Goal: Task Accomplishment & Management: Manage account settings

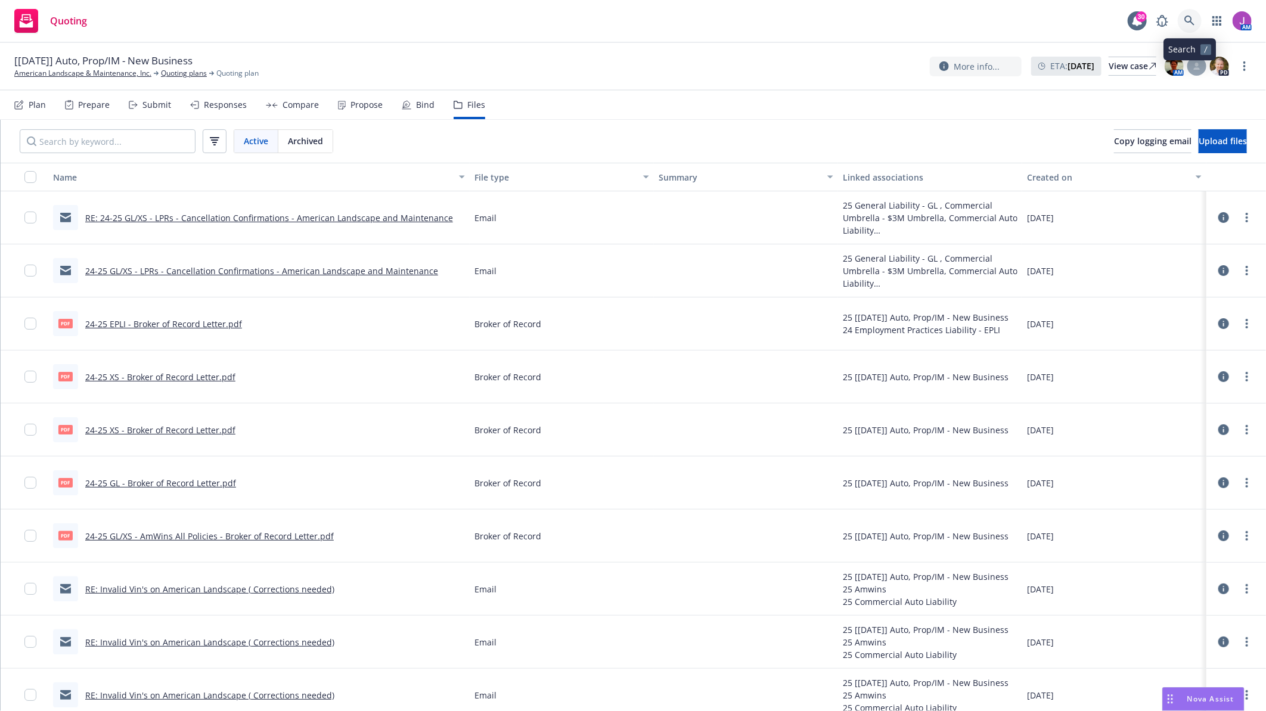
click at [1192, 17] on icon at bounding box center [1189, 20] width 11 height 11
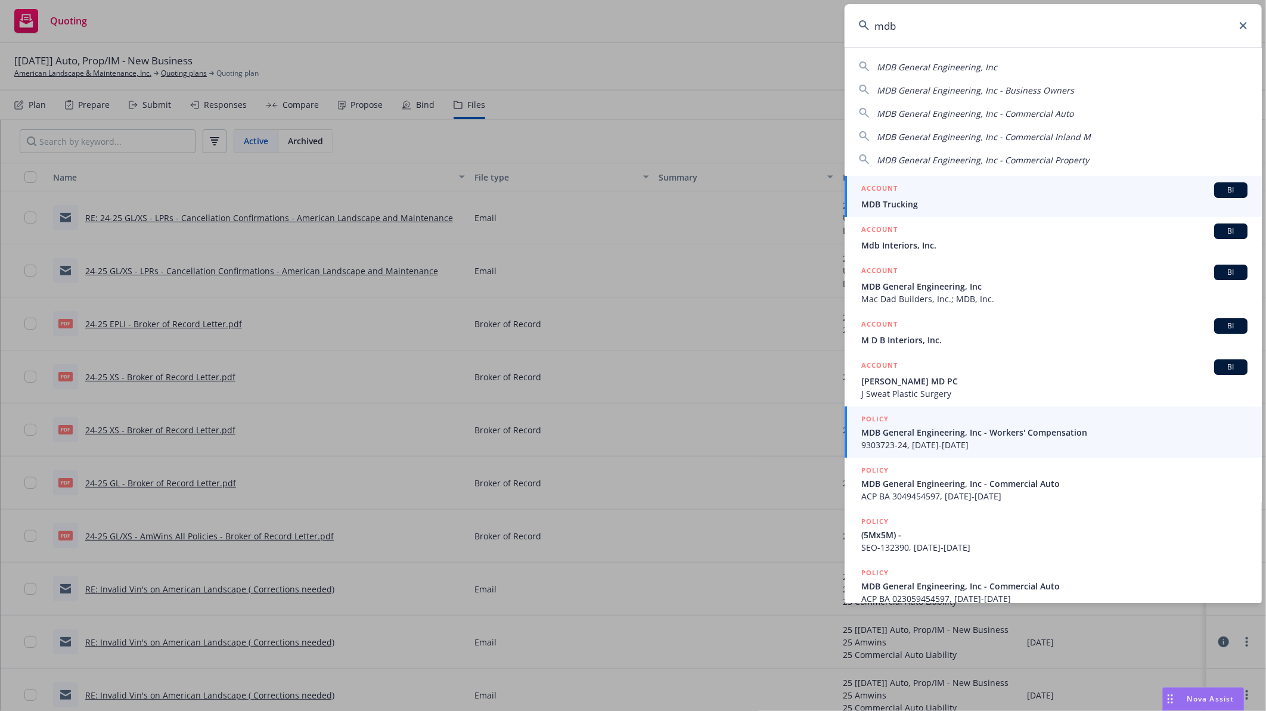
type input "mdb"
click at [911, 426] on div "POLICY" at bounding box center [1054, 419] width 386 height 13
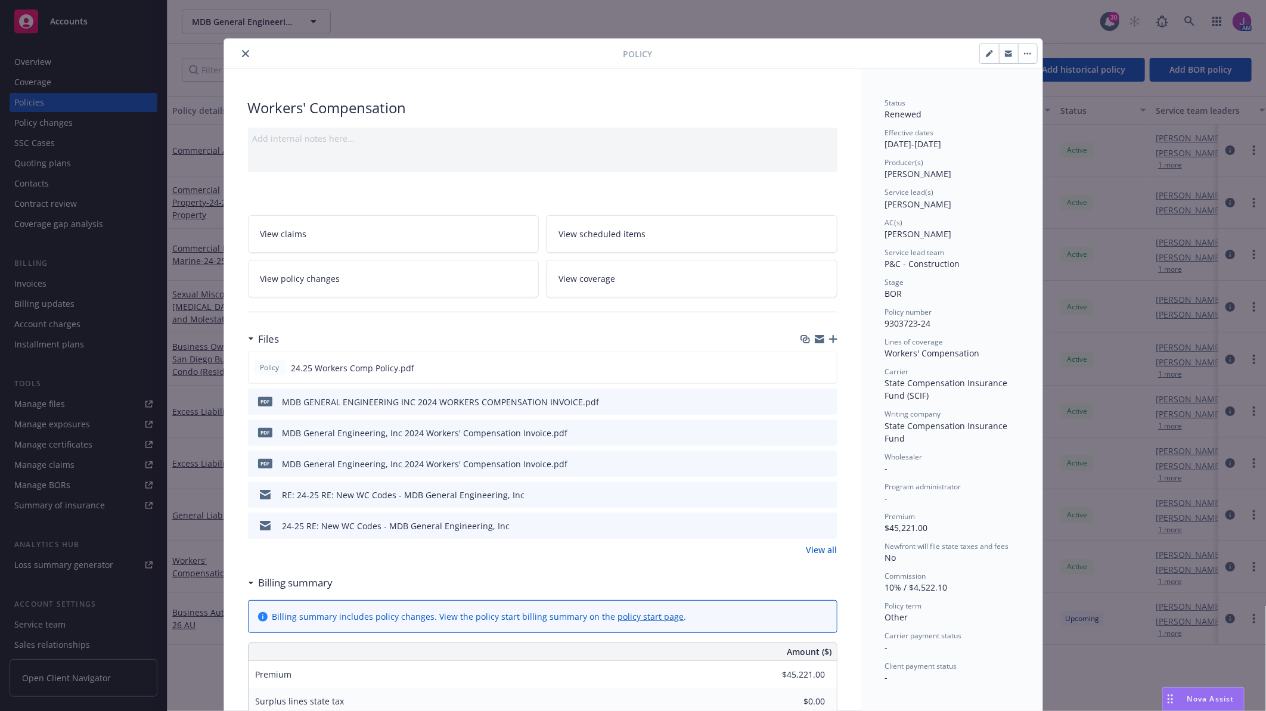
click at [243, 48] on button "close" at bounding box center [245, 53] width 14 height 14
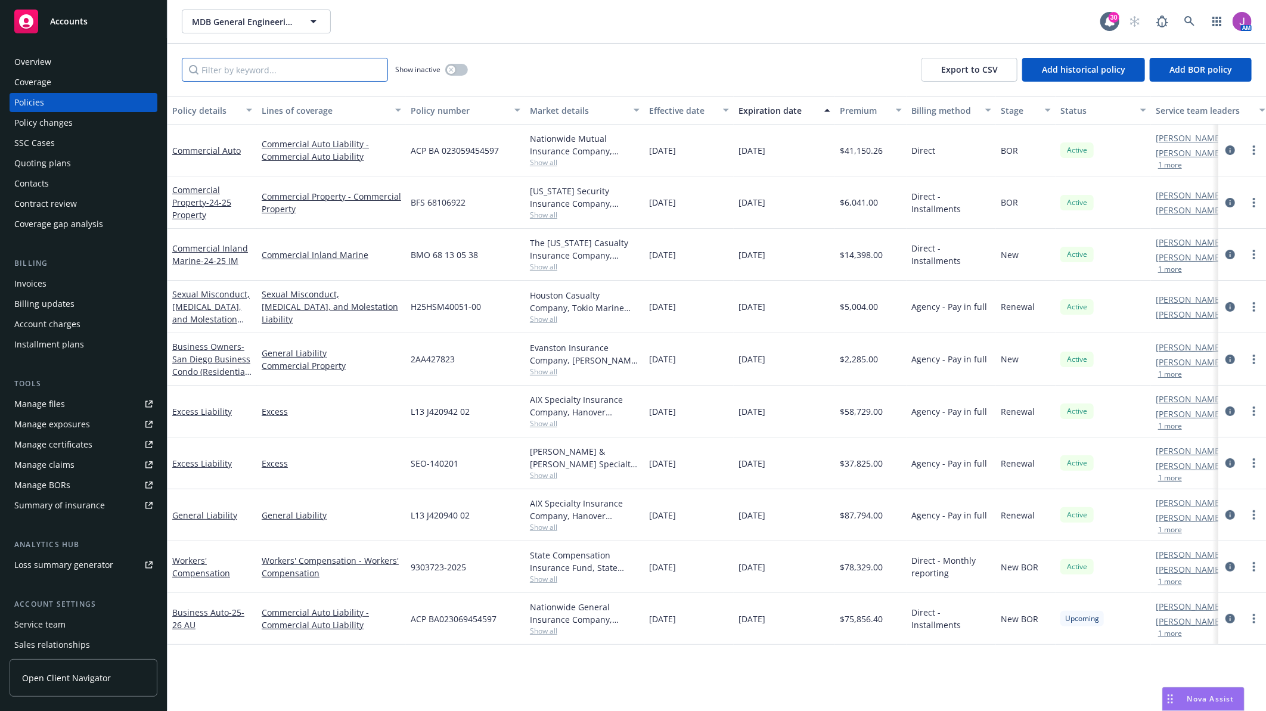
click at [247, 73] on input "Filter by keyword..." at bounding box center [285, 70] width 206 height 24
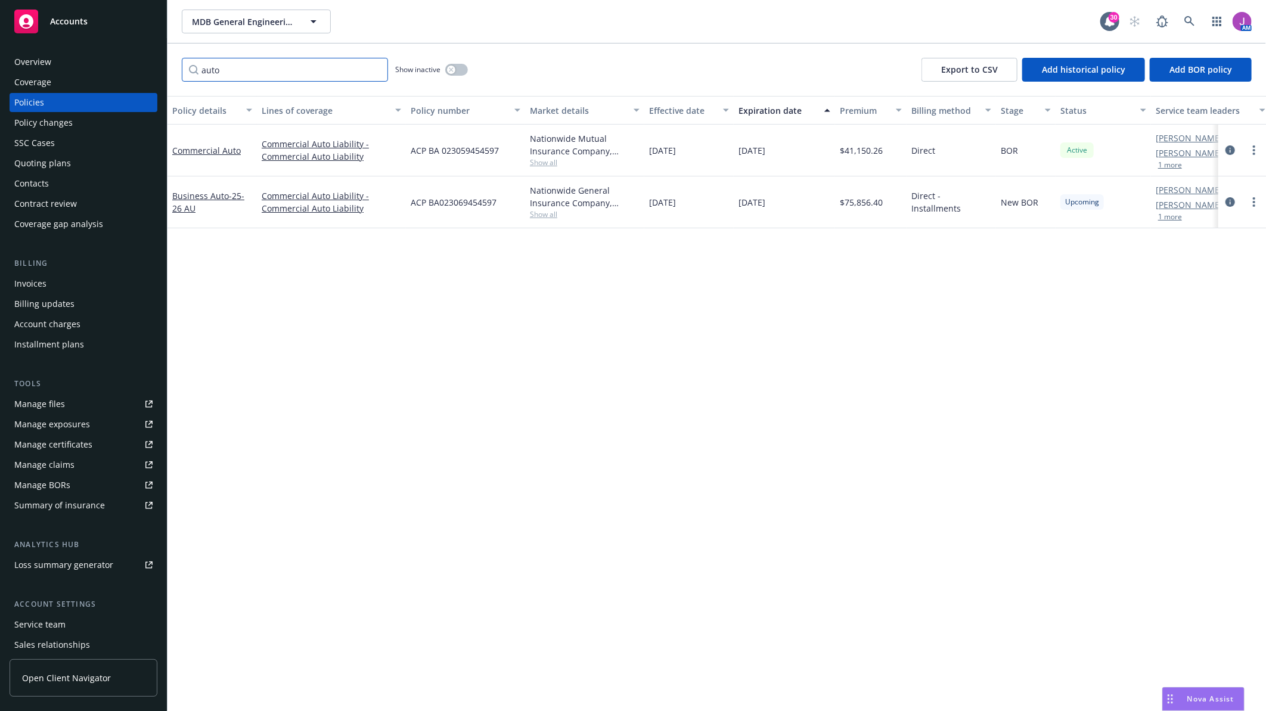
type input "auto"
click at [314, 210] on link "Commercial Auto Liability - Commercial Auto Liability" at bounding box center [331, 202] width 139 height 25
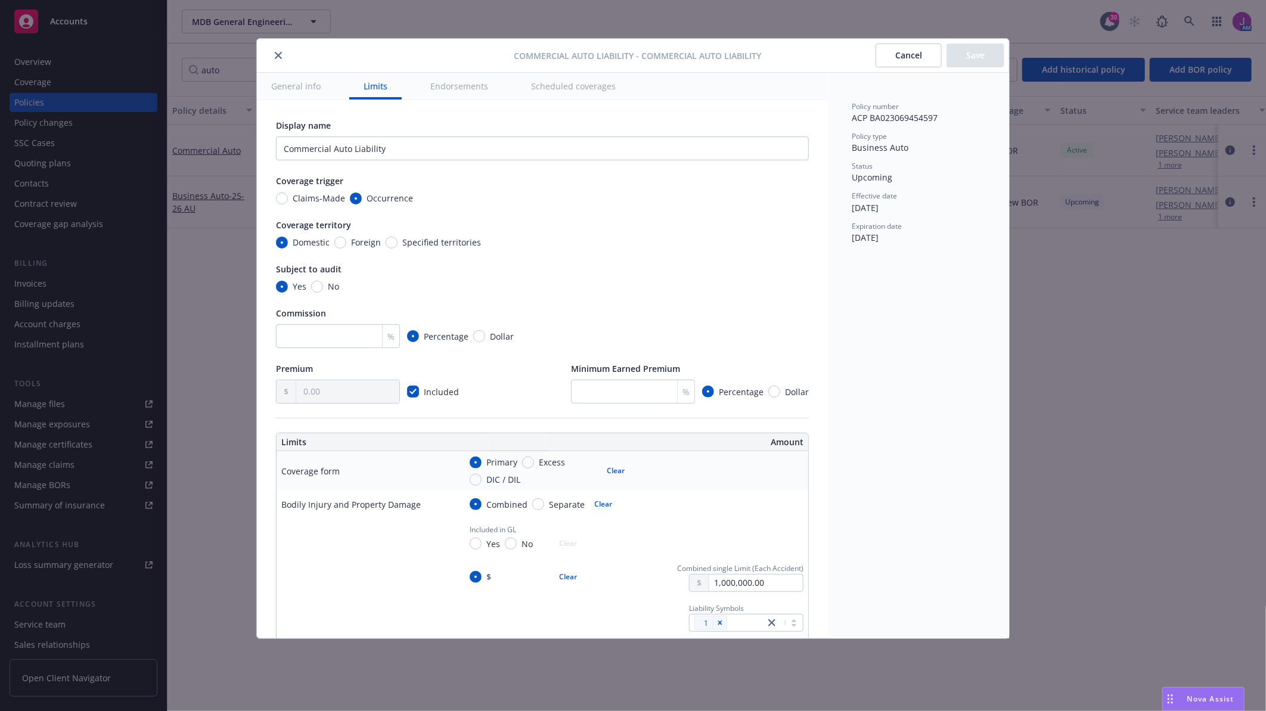
click at [280, 58] on icon "close" at bounding box center [278, 55] width 7 height 7
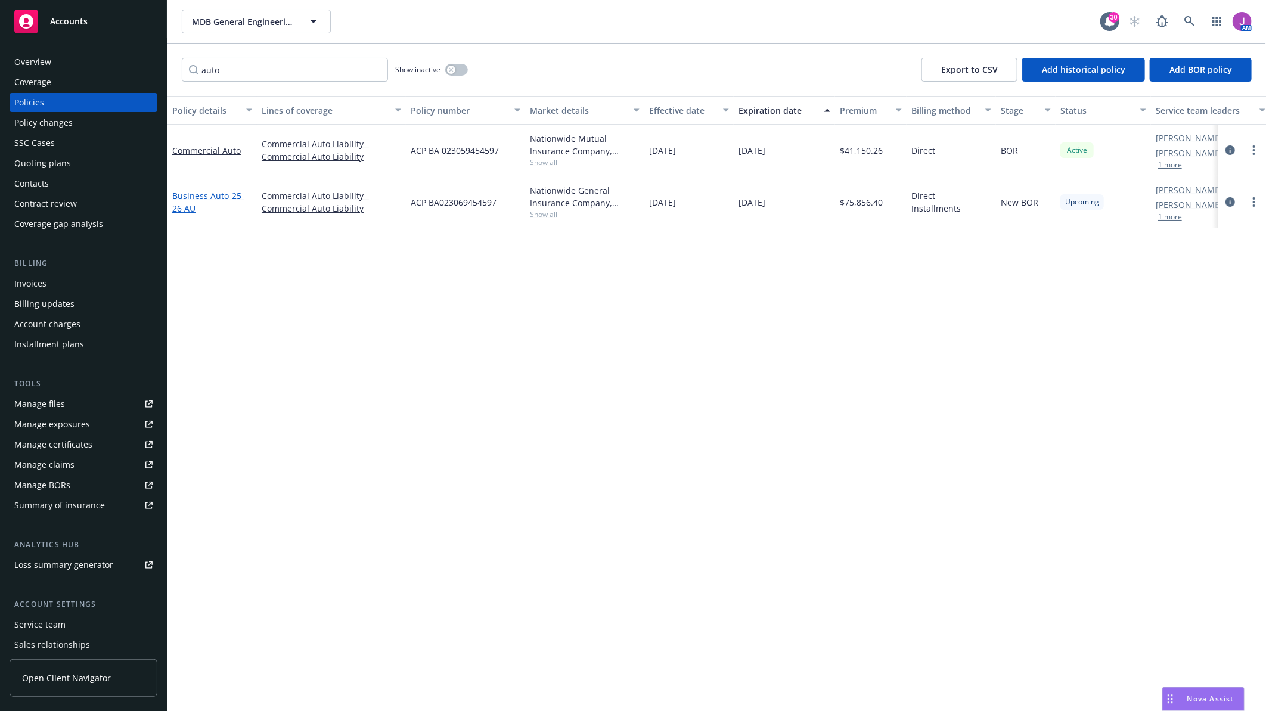
click at [213, 191] on link "Business Auto - 25-26 AU" at bounding box center [208, 202] width 72 height 24
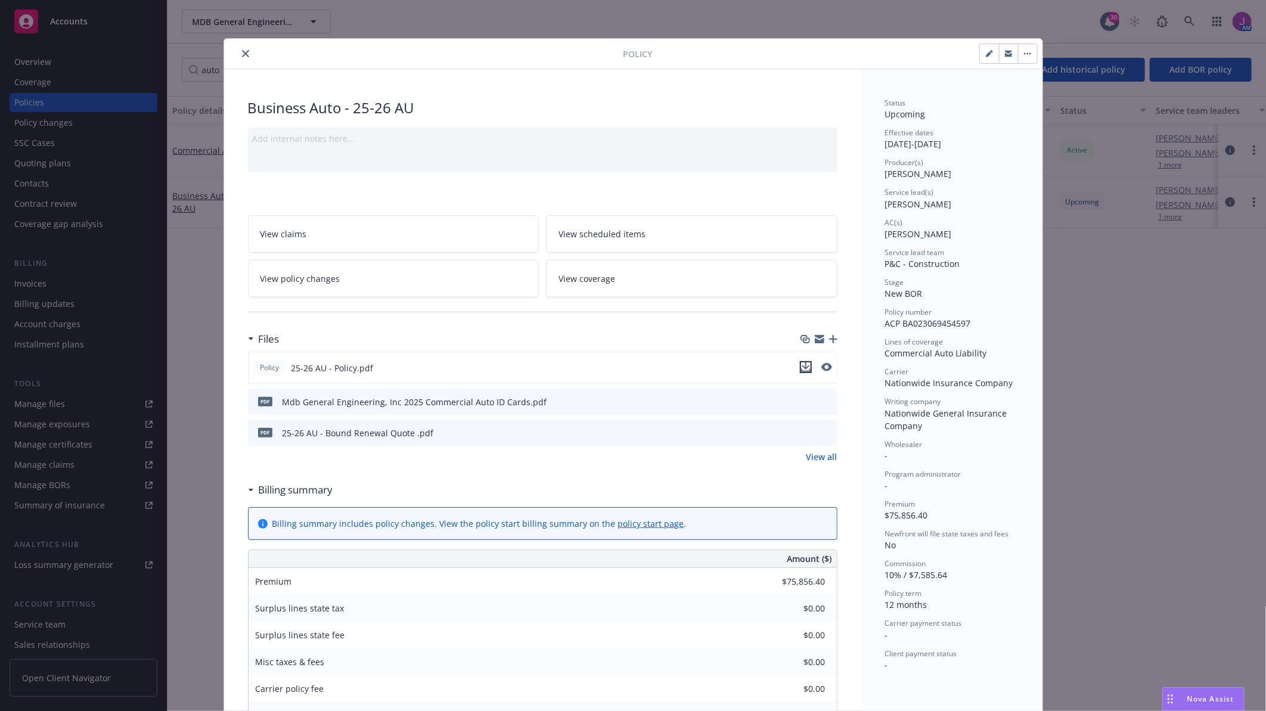
click at [804, 367] on icon "download file" at bounding box center [806, 367] width 10 height 10
click at [242, 55] on icon "close" at bounding box center [245, 53] width 7 height 7
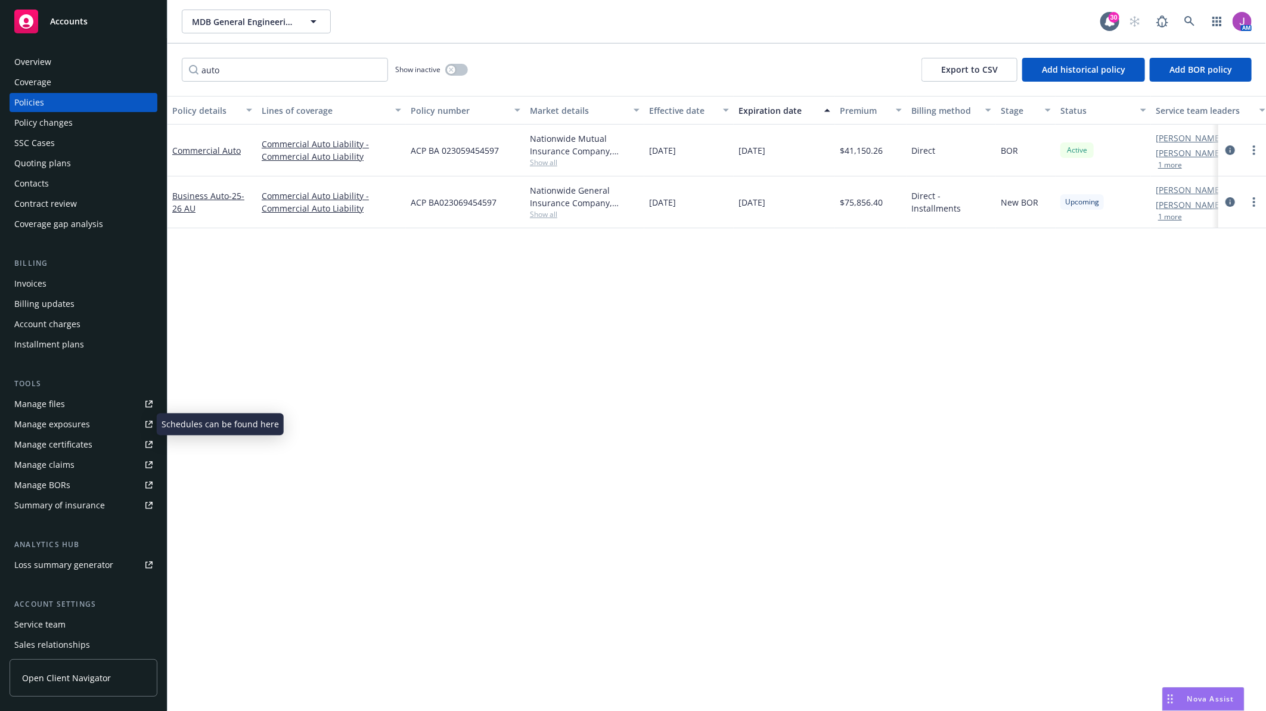
click at [52, 431] on div "Manage exposures" at bounding box center [52, 424] width 76 height 19
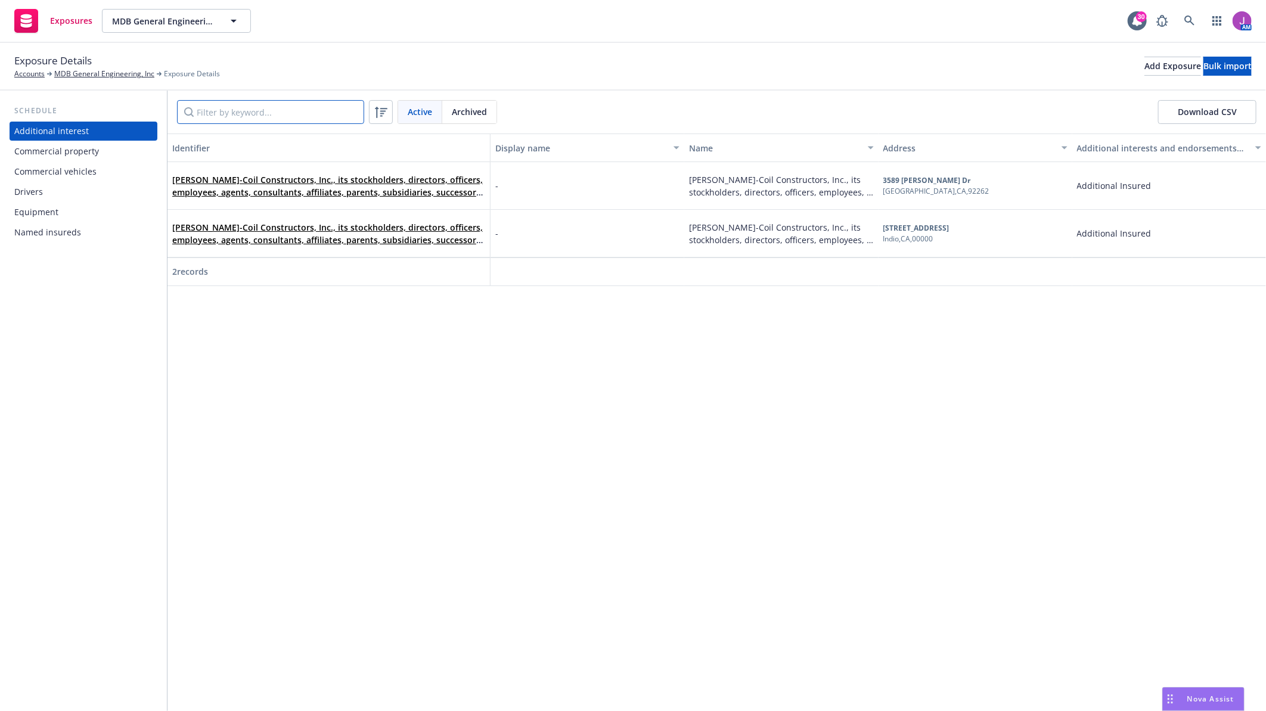
drag, startPoint x: 48, startPoint y: 180, endPoint x: 235, endPoint y: 107, distance: 201.4
click at [235, 107] on input "Filter by keyword..." at bounding box center [270, 112] width 187 height 24
click at [87, 179] on div "Commercial vehicles" at bounding box center [55, 171] width 82 height 19
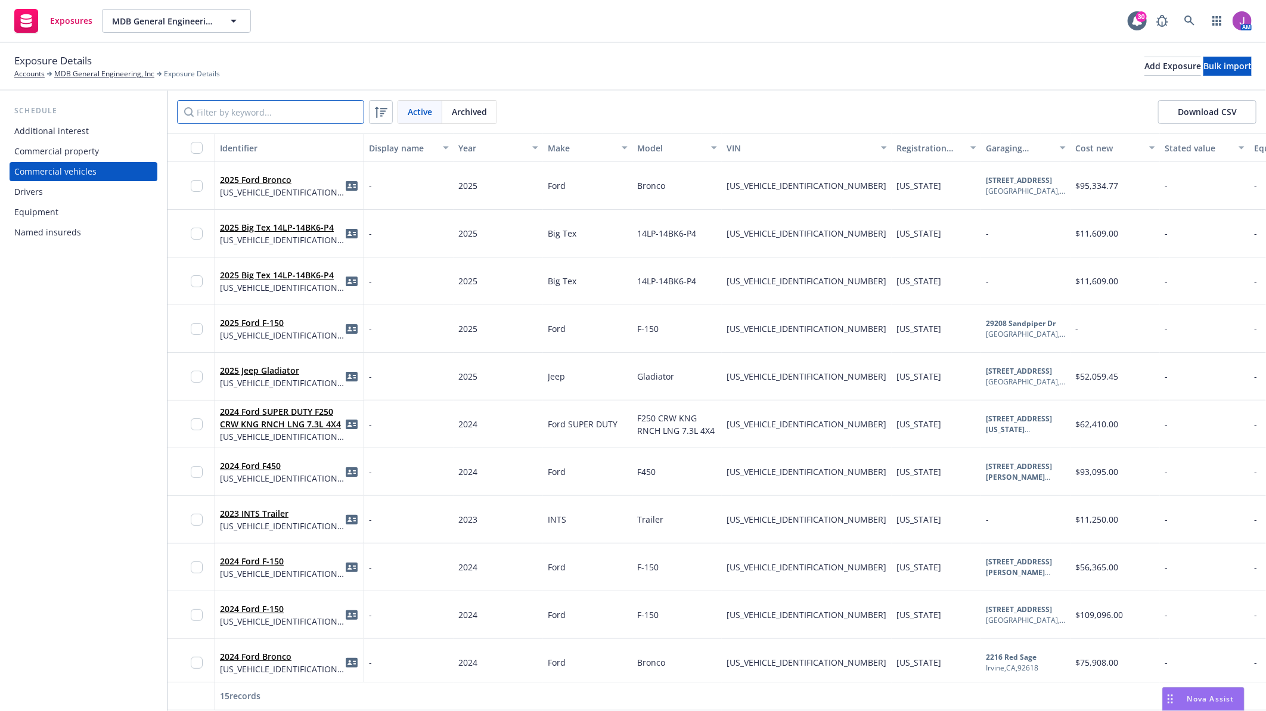
click at [261, 112] on input "Filter by keyword..." at bounding box center [270, 112] width 187 height 24
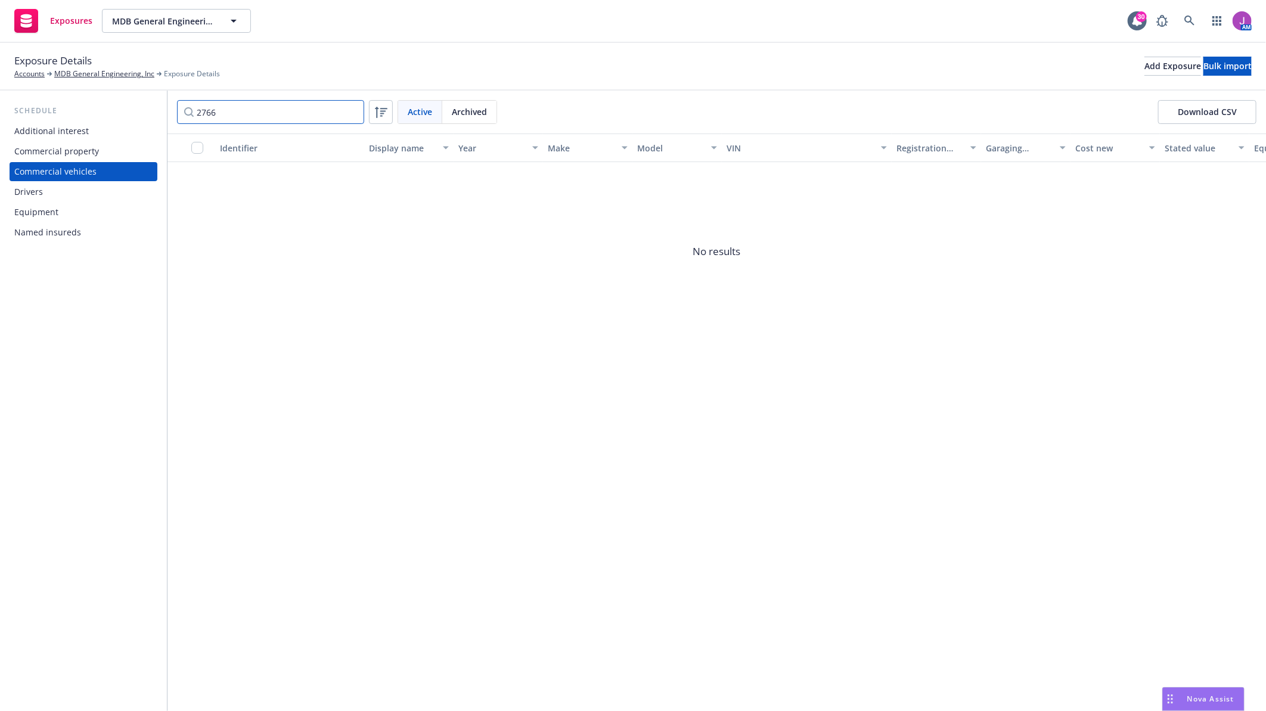
type input "2766"
click at [485, 109] on span "Archived" at bounding box center [469, 112] width 35 height 13
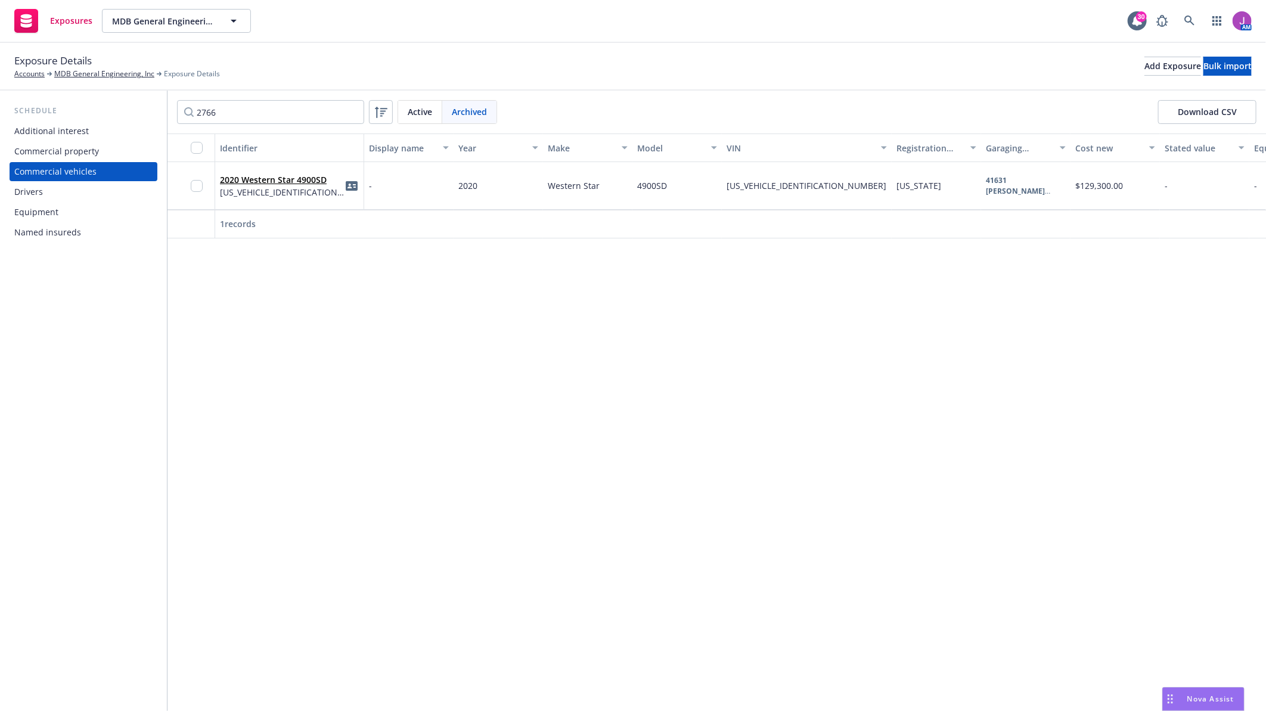
click at [307, 204] on div "2020 Western Star 4900SD 5KJJALD12LPLP2766" at bounding box center [289, 186] width 149 height 48
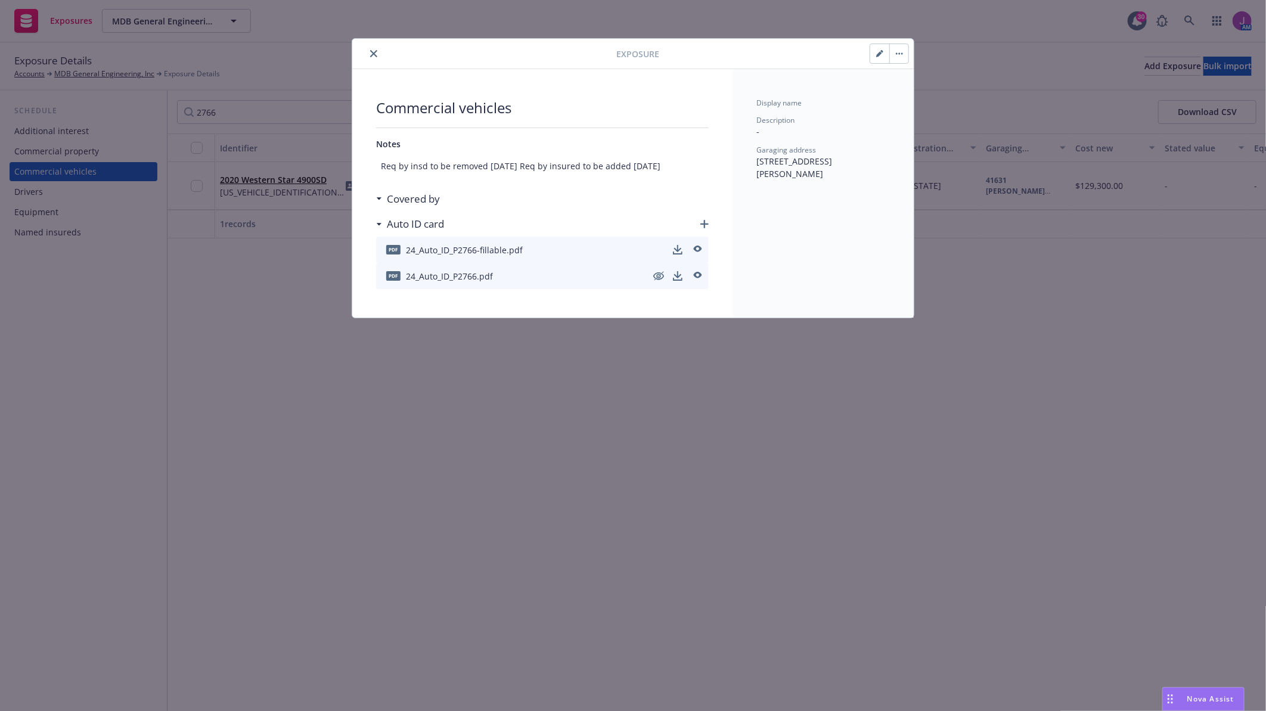
click at [877, 57] on icon "button" at bounding box center [879, 54] width 6 height 6
select select "CA"
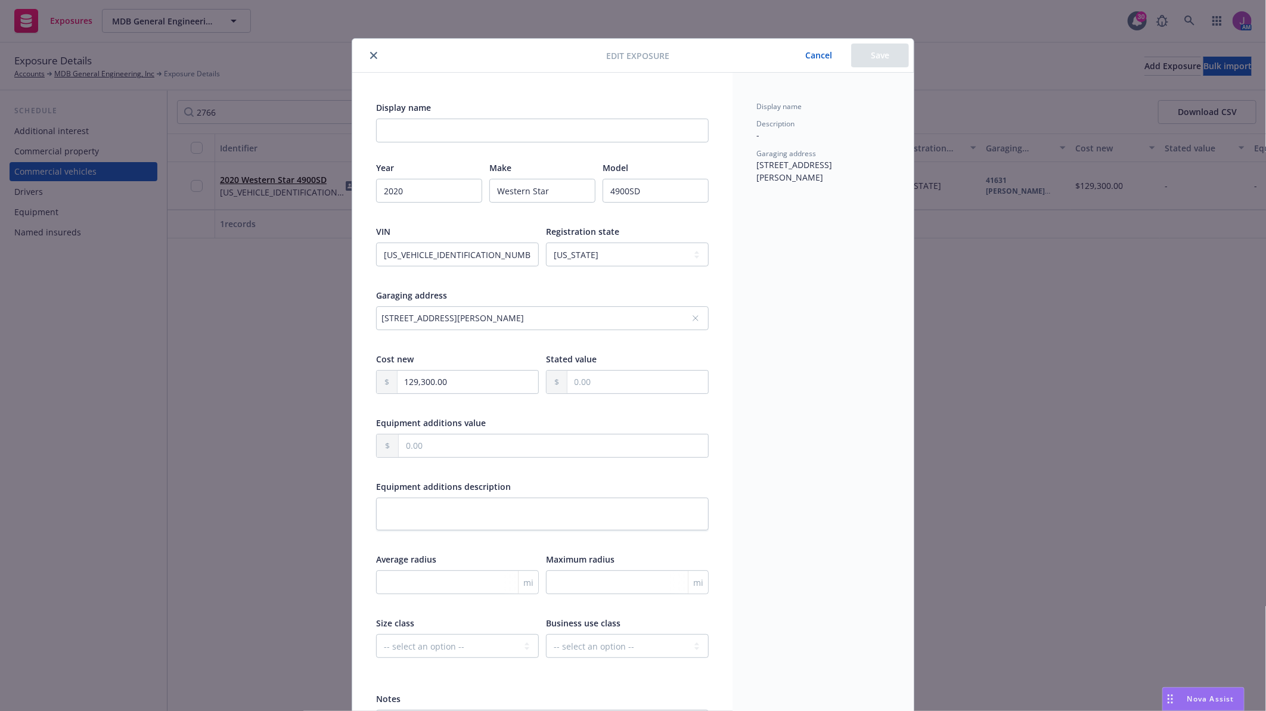
click at [372, 54] on icon "close" at bounding box center [373, 55] width 7 height 7
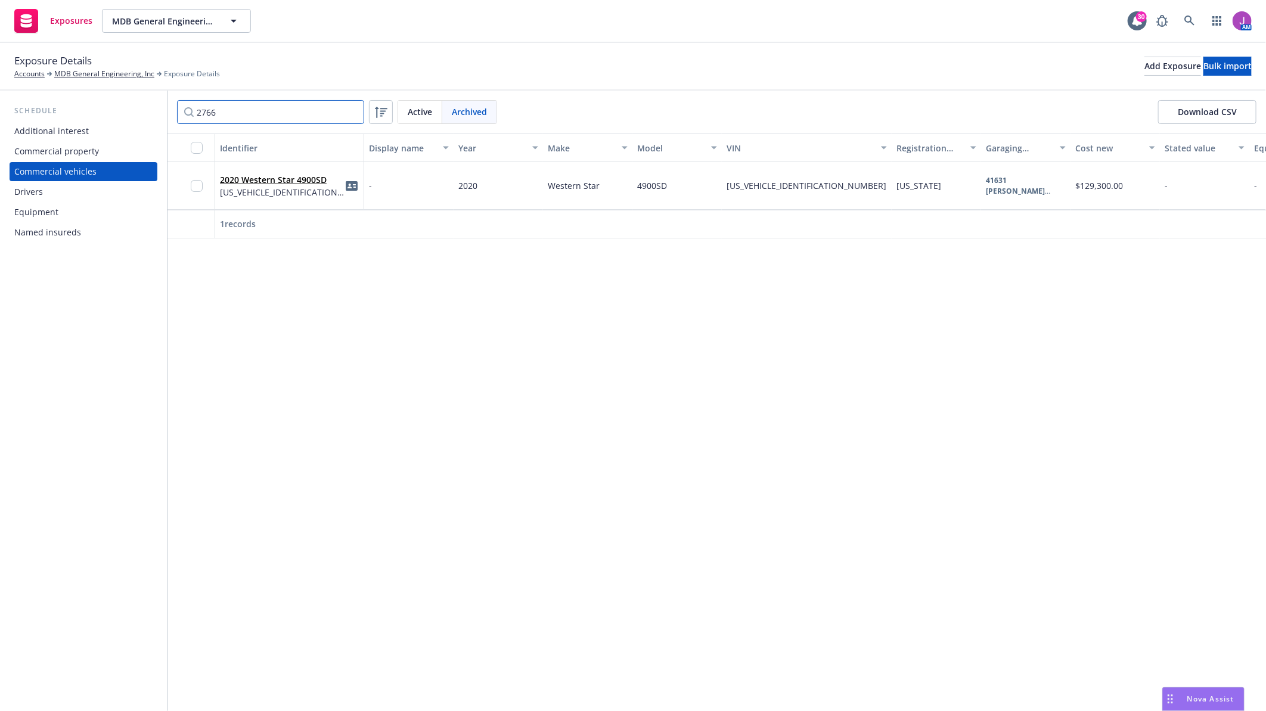
drag, startPoint x: 247, startPoint y: 111, endPoint x: 119, endPoint y: 82, distance: 131.4
click at [119, 82] on div "Exposure Details Accounts MDB General Engineering, Inc Exposure Details Add Exp…" at bounding box center [633, 377] width 1266 height 668
type input "1995"
click at [408, 107] on span "Active" at bounding box center [420, 112] width 24 height 13
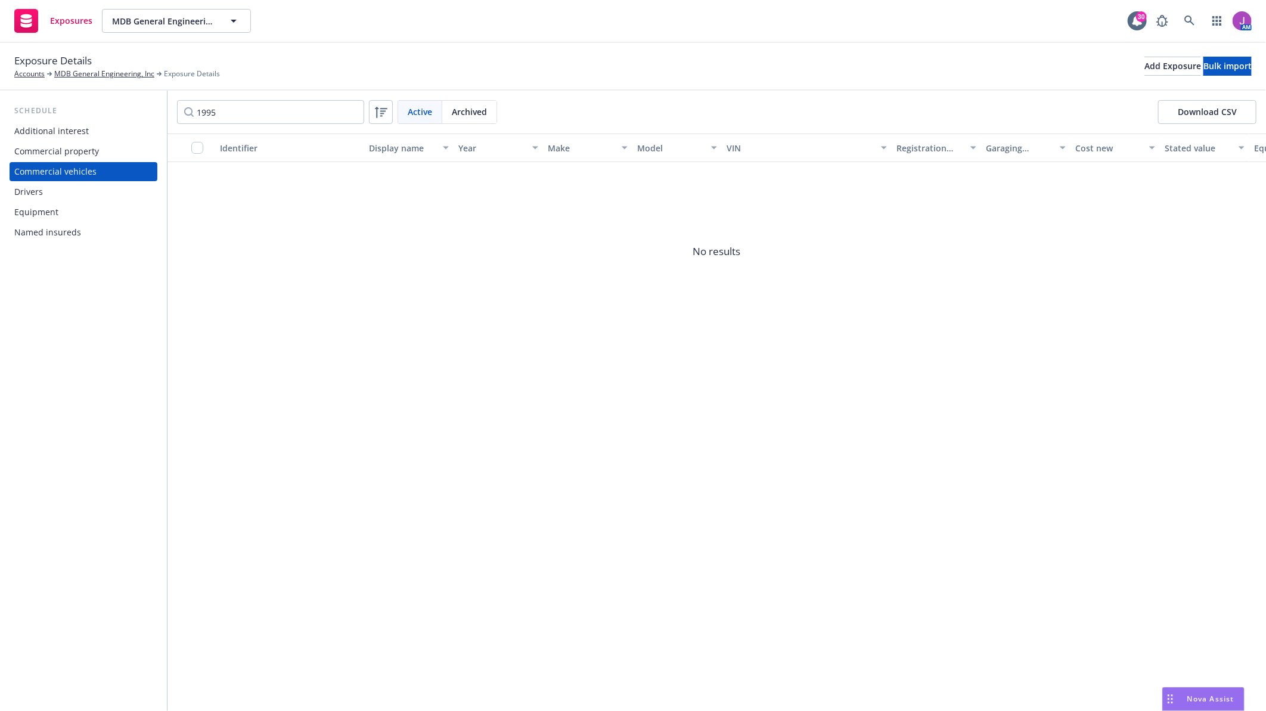
click at [498, 122] on div "1995 Active Archived Download CSV" at bounding box center [717, 112] width 1080 height 24
click at [481, 115] on span "Archived" at bounding box center [469, 112] width 35 height 13
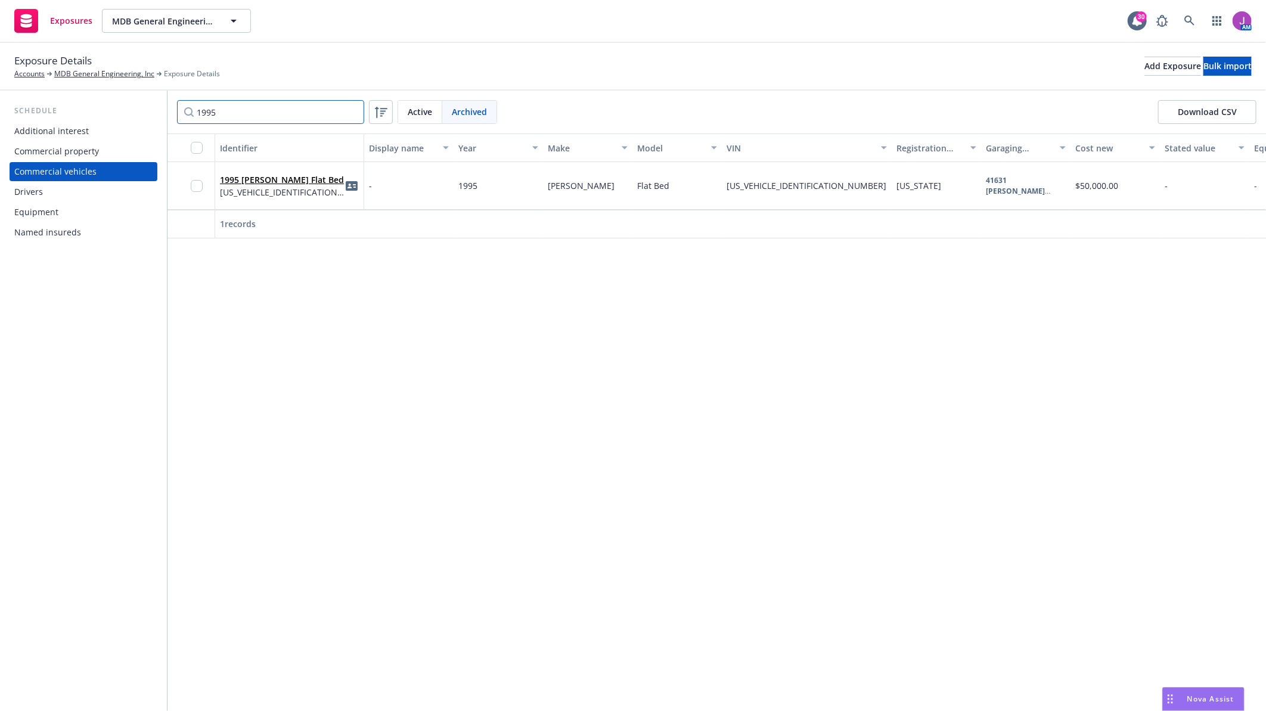
drag, startPoint x: 279, startPoint y: 128, endPoint x: 178, endPoint y: 97, distance: 106.1
click at [178, 97] on div "1995 Active Archived Download CSV" at bounding box center [716, 112] width 1099 height 43
